Goal: Information Seeking & Learning: Learn about a topic

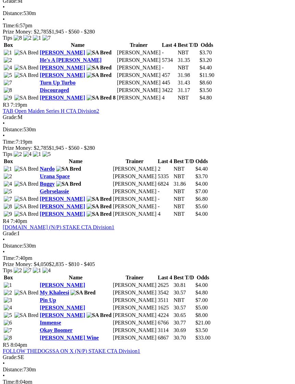
scroll to position [513, 4]
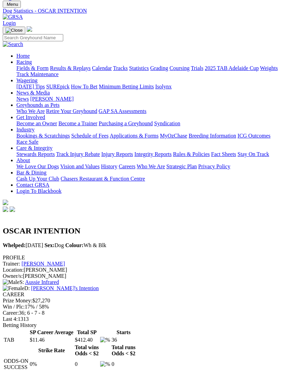
scroll to position [21, 0]
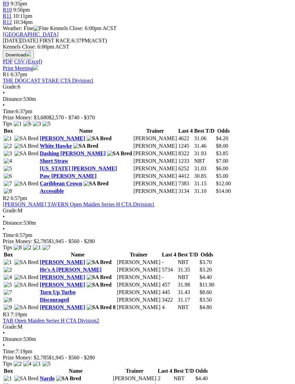
scroll to position [296, 4]
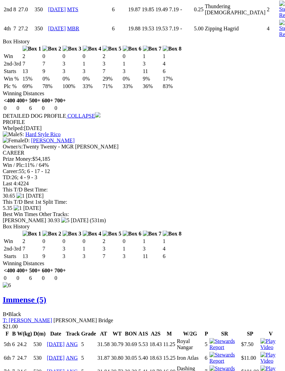
scroll to position [2569, 0]
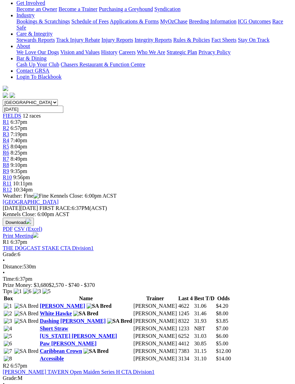
scroll to position [139, 4]
